Goal: Information Seeking & Learning: Compare options

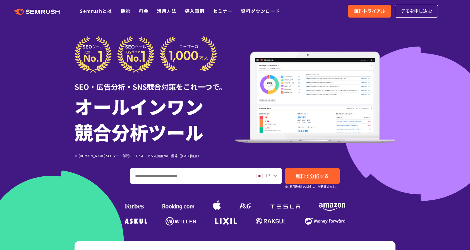
click at [219, 179] on input "ドメイン、キーワードまたはURLを入力してください" at bounding box center [191, 176] width 121 height 15
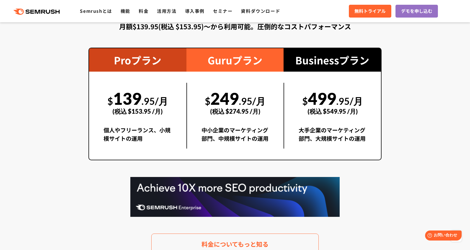
scroll to position [1022, 0]
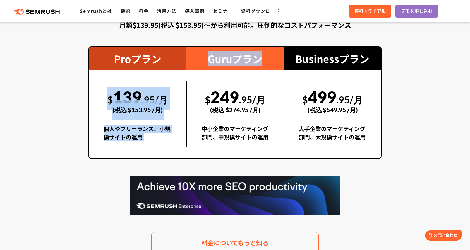
drag, startPoint x: 160, startPoint y: 75, endPoint x: 187, endPoint y: 103, distance: 38.9
click at [187, 103] on div "Proプラン $ 139 .95/月 (税込 $153.95 /月) 個人やフリーランス、小規模サイトの運用 Guruプラン $ 249 .95/月 (税込 …" at bounding box center [234, 102] width 293 height 113
click at [181, 102] on div "$ 139 .95/月 (税込 $153.95 /月) 個人やフリーランス、小規模サイトの運用" at bounding box center [137, 114] width 97 height 66
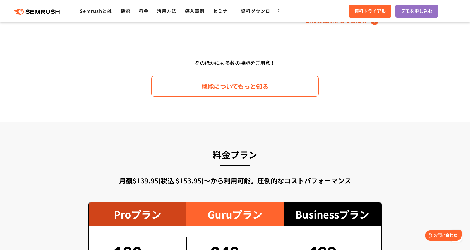
scroll to position [994, 0]
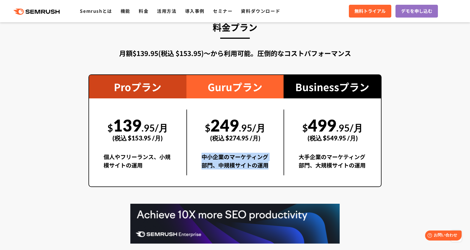
drag, startPoint x: 202, startPoint y: 157, endPoint x: 266, endPoint y: 165, distance: 64.4
click at [266, 165] on div "中小企業のマーケティング部門、中規模サイトの運用" at bounding box center [235, 164] width 68 height 23
click at [237, 160] on div "中小企業のマーケティング部門、中規模サイトの運用" at bounding box center [235, 164] width 68 height 23
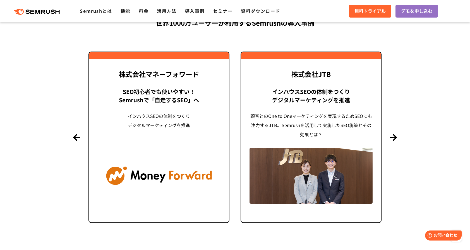
scroll to position [1341, 0]
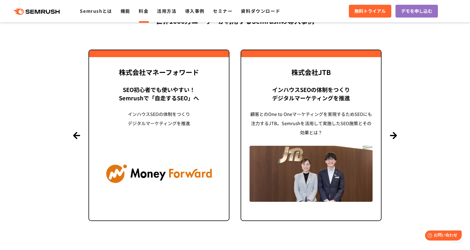
click at [142, 14] on link "料金" at bounding box center [144, 11] width 10 height 7
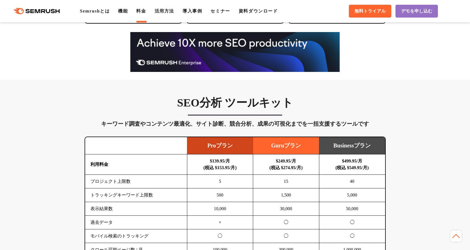
scroll to position [262, 0]
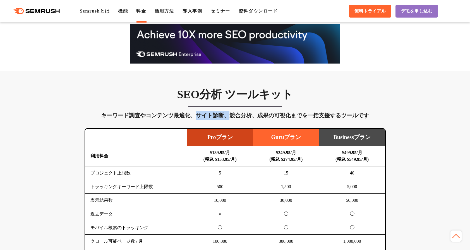
drag, startPoint x: 197, startPoint y: 113, endPoint x: 227, endPoint y: 119, distance: 30.6
click at [227, 119] on div "キーワード調査やコンテンツ最適化、サイト診断、競合分析、成果の可視化までを一括支援するツールです" at bounding box center [235, 115] width 301 height 9
click at [232, 115] on div "キーワード調査やコンテンツ最適化、サイト診断、競合分析、成果の可視化までを一括支援するツールです" at bounding box center [235, 115] width 301 height 9
drag, startPoint x: 229, startPoint y: 118, endPoint x: 257, endPoint y: 118, distance: 28.2
click at [257, 118] on div "キーワード調査やコンテンツ最適化、サイト診断、競合分析、成果の可視化までを一括支援するツールです" at bounding box center [235, 115] width 301 height 9
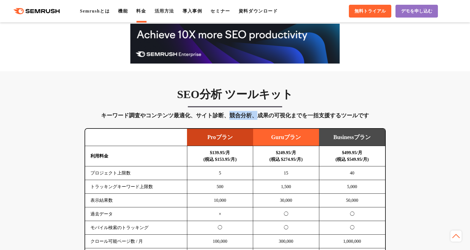
click at [257, 118] on div "キーワード調査やコンテンツ最適化、サイト診断、競合分析、成果の可視化までを一括支援するツールです" at bounding box center [235, 115] width 301 height 9
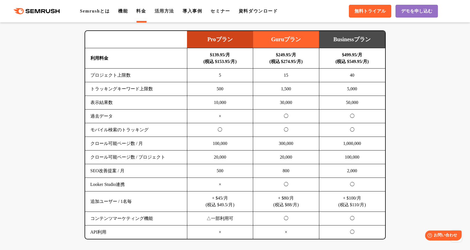
scroll to position [359, 0]
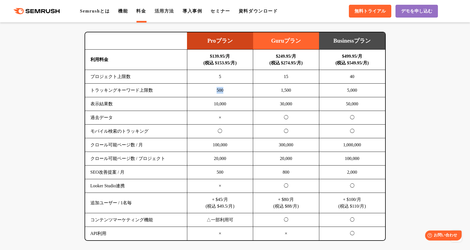
drag, startPoint x: 216, startPoint y: 91, endPoint x: 226, endPoint y: 93, distance: 10.4
click at [226, 93] on td "500" at bounding box center [220, 91] width 66 height 14
drag, startPoint x: 213, startPoint y: 104, endPoint x: 230, endPoint y: 106, distance: 17.4
click at [230, 106] on td "10,000" at bounding box center [220, 104] width 66 height 14
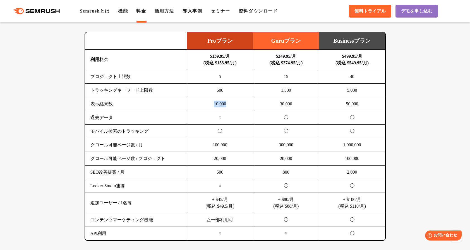
drag, startPoint x: 212, startPoint y: 104, endPoint x: 229, endPoint y: 106, distance: 16.3
click at [229, 106] on td "10,000" at bounding box center [220, 104] width 66 height 14
click at [212, 105] on td "10,000" at bounding box center [220, 104] width 66 height 14
drag, startPoint x: 212, startPoint y: 105, endPoint x: 231, endPoint y: 107, distance: 18.8
click at [231, 107] on td "10,000" at bounding box center [220, 104] width 66 height 14
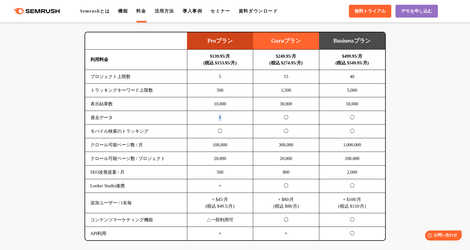
drag, startPoint x: 219, startPoint y: 117, endPoint x: 222, endPoint y: 118, distance: 3.4
click at [222, 118] on td "×" at bounding box center [220, 118] width 66 height 14
drag, startPoint x: 217, startPoint y: 133, endPoint x: 222, endPoint y: 133, distance: 5.0
click at [221, 133] on td "◯" at bounding box center [220, 132] width 66 height 14
drag, startPoint x: 211, startPoint y: 145, endPoint x: 231, endPoint y: 147, distance: 20.8
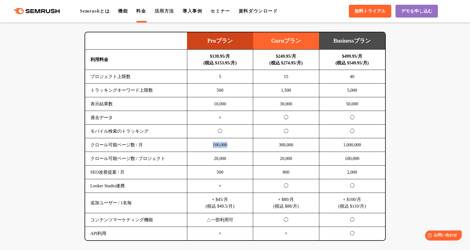
click at [231, 147] on td "100,000" at bounding box center [220, 145] width 66 height 14
drag, startPoint x: 211, startPoint y: 158, endPoint x: 229, endPoint y: 159, distance: 18.5
click at [229, 159] on td "20,000" at bounding box center [220, 159] width 66 height 14
click at [233, 190] on td "×" at bounding box center [220, 186] width 66 height 14
drag, startPoint x: 215, startPoint y: 173, endPoint x: 224, endPoint y: 174, distance: 8.1
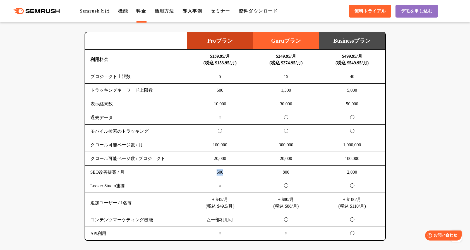
click at [224, 174] on td "500" at bounding box center [220, 173] width 66 height 14
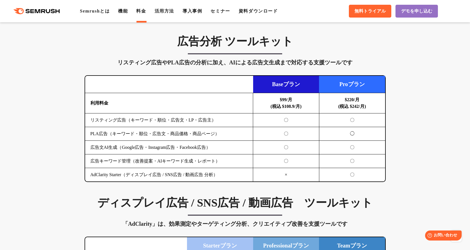
scroll to position [580, 0]
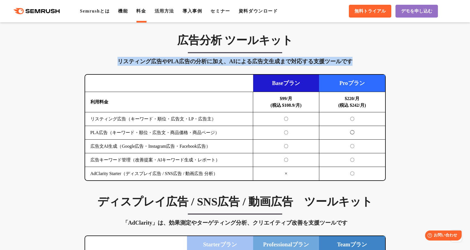
drag, startPoint x: 118, startPoint y: 63, endPoint x: 356, endPoint y: 63, distance: 237.5
click at [356, 63] on div "リスティング広告やPLA広告の分析に加え、AIによる広告文生成まで対応する支援ツールです" at bounding box center [235, 61] width 301 height 9
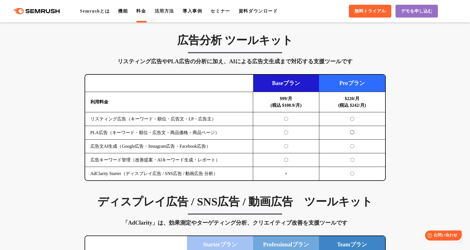
click at [274, 100] on td "$99/月 (税込 $108.9/月)" at bounding box center [286, 102] width 66 height 20
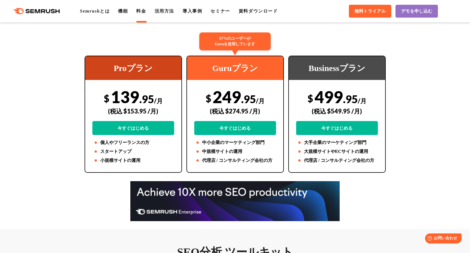
scroll to position [106, 0]
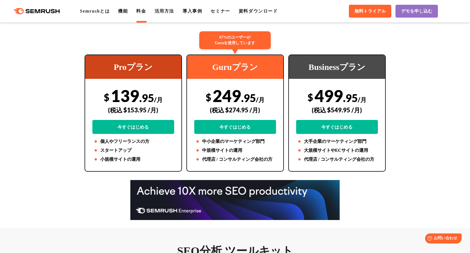
click at [317, 10] on div ".cls {fill: #FF642D;} .cls {fill: #FF642D;} Semrushとは 機能 料金 活用方法 導入事例 セミナー 資料ダウ…" at bounding box center [235, 11] width 470 height 17
click at [376, 13] on span "無料トライアル" at bounding box center [369, 11] width 31 height 6
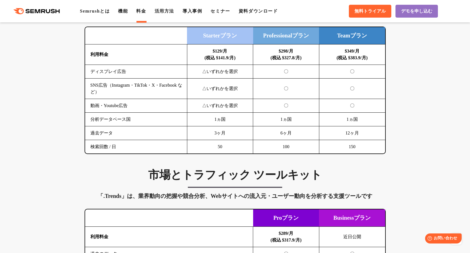
scroll to position [791, 0]
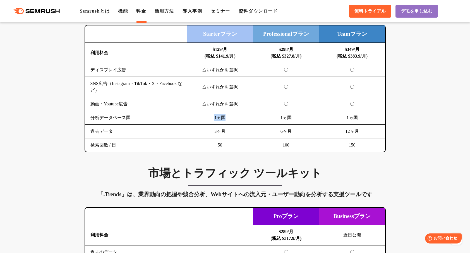
drag, startPoint x: 215, startPoint y: 117, endPoint x: 227, endPoint y: 119, distance: 12.3
click at [227, 119] on td "1ヵ国" at bounding box center [220, 118] width 66 height 14
drag, startPoint x: 214, startPoint y: 130, endPoint x: 226, endPoint y: 131, distance: 12.6
click at [226, 131] on td "3ヶ月" at bounding box center [220, 131] width 66 height 14
drag, startPoint x: 218, startPoint y: 145, endPoint x: 224, endPoint y: 145, distance: 6.1
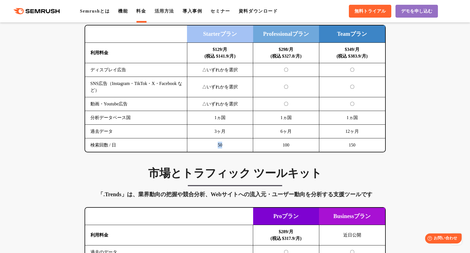
click at [224, 145] on td "50" at bounding box center [220, 145] width 66 height 14
drag, startPoint x: 203, startPoint y: 70, endPoint x: 238, endPoint y: 72, distance: 35.5
click at [238, 72] on td "△いずれかを選択" at bounding box center [220, 70] width 66 height 14
drag, startPoint x: 202, startPoint y: 87, endPoint x: 236, endPoint y: 86, distance: 33.8
click at [236, 86] on td "△いずれかを選択" at bounding box center [220, 87] width 66 height 20
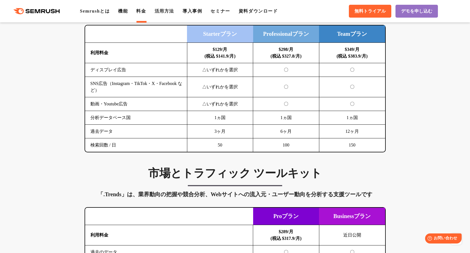
click at [234, 118] on td "1ヵ国" at bounding box center [220, 118] width 66 height 14
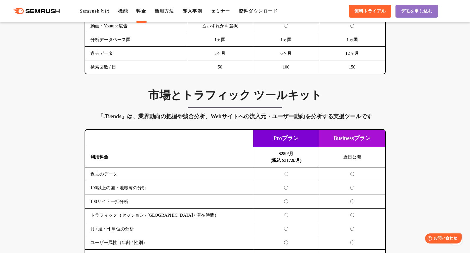
scroll to position [870, 0]
